Goal: Information Seeking & Learning: Learn about a topic

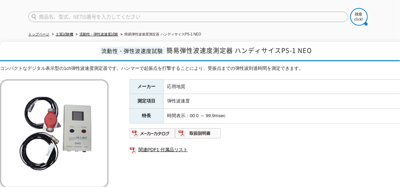
scroll to position [20, 0]
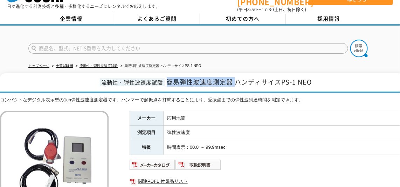
drag, startPoint x: 235, startPoint y: 77, endPoint x: 169, endPoint y: 82, distance: 65.7
click at [169, 82] on h1 "流動性・弾性波速度試験 簡易弾性波速度測定器 ハンディサイスPS-1 NEO" at bounding box center [205, 83] width 410 height 20
copy span "簡易弾性波速度測定器"
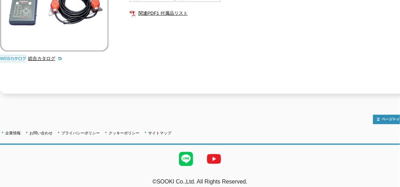
scroll to position [189, 0]
